Goal: Find specific page/section: Find specific page/section

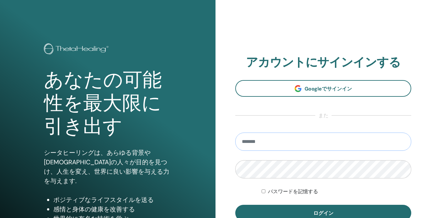
type input "**********"
click at [323, 213] on button "ログイン" at bounding box center [323, 213] width 176 height 16
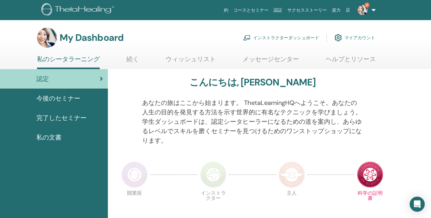
click at [50, 95] on span "今後のセミナー" at bounding box center [58, 97] width 44 height 9
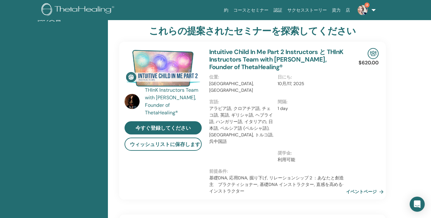
scroll to position [-6, 1]
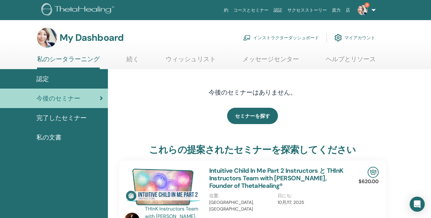
click at [61, 78] on link "認定" at bounding box center [54, 78] width 108 height 19
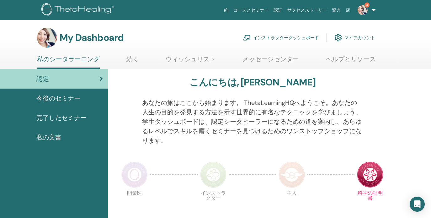
click at [287, 39] on link "インストラクターダッシュボード" at bounding box center [281, 38] width 76 height 14
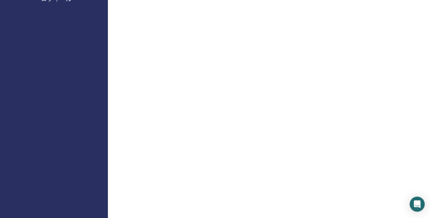
scroll to position [196, 0]
